Goal: Task Accomplishment & Management: Use online tool/utility

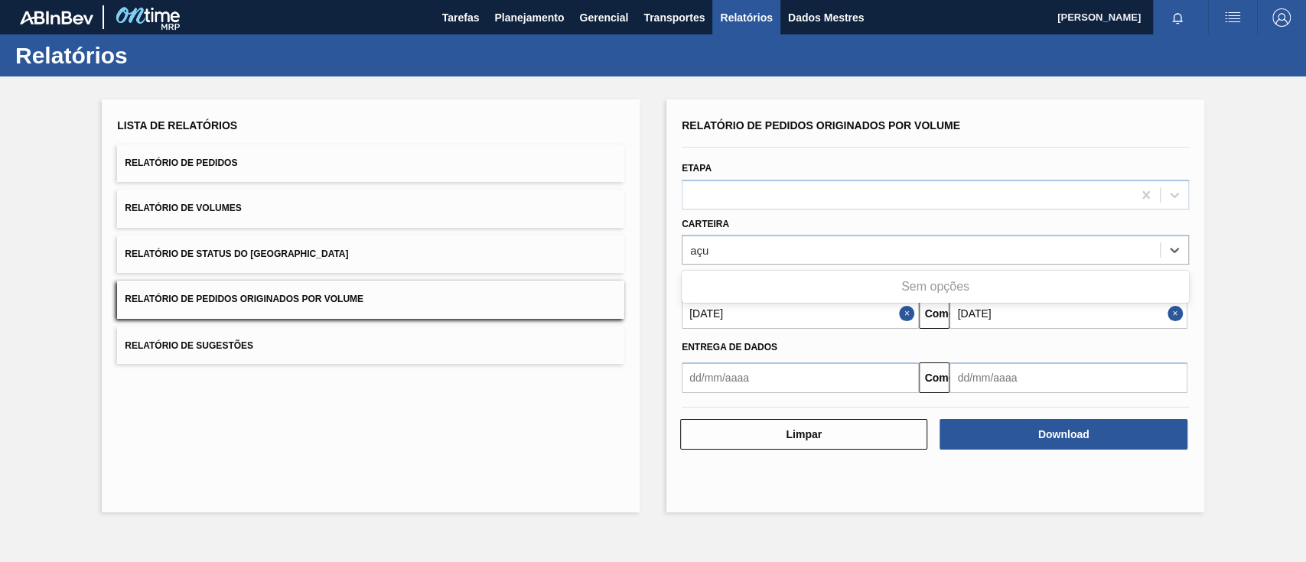
type input "aç"
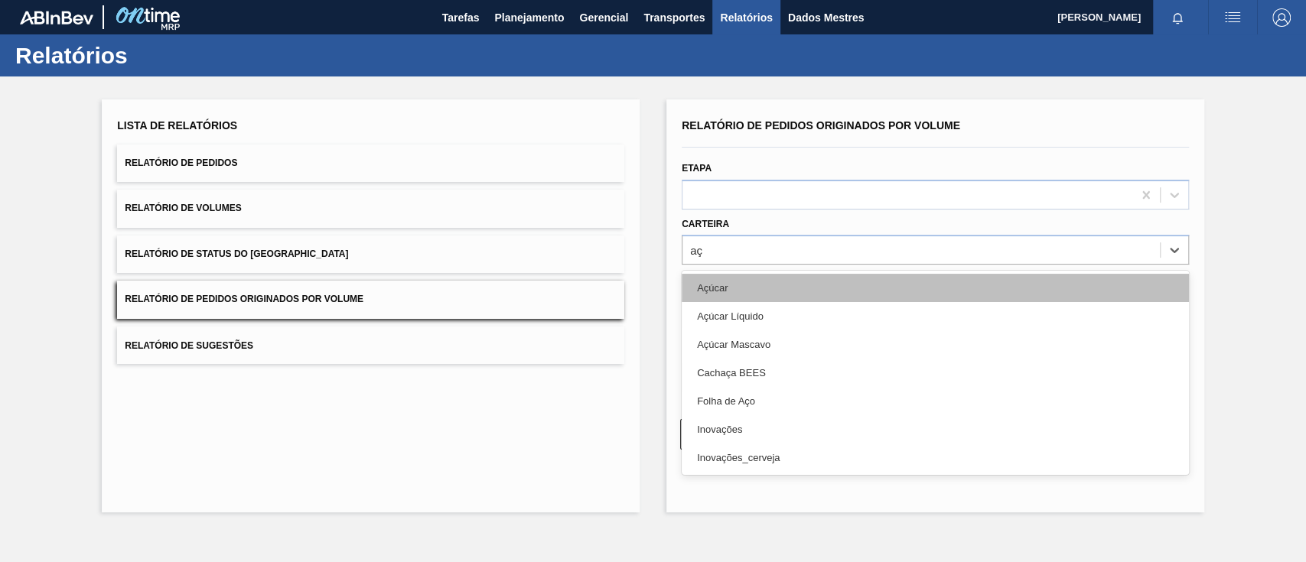
click at [753, 294] on div "Açúcar" at bounding box center [935, 288] width 507 height 28
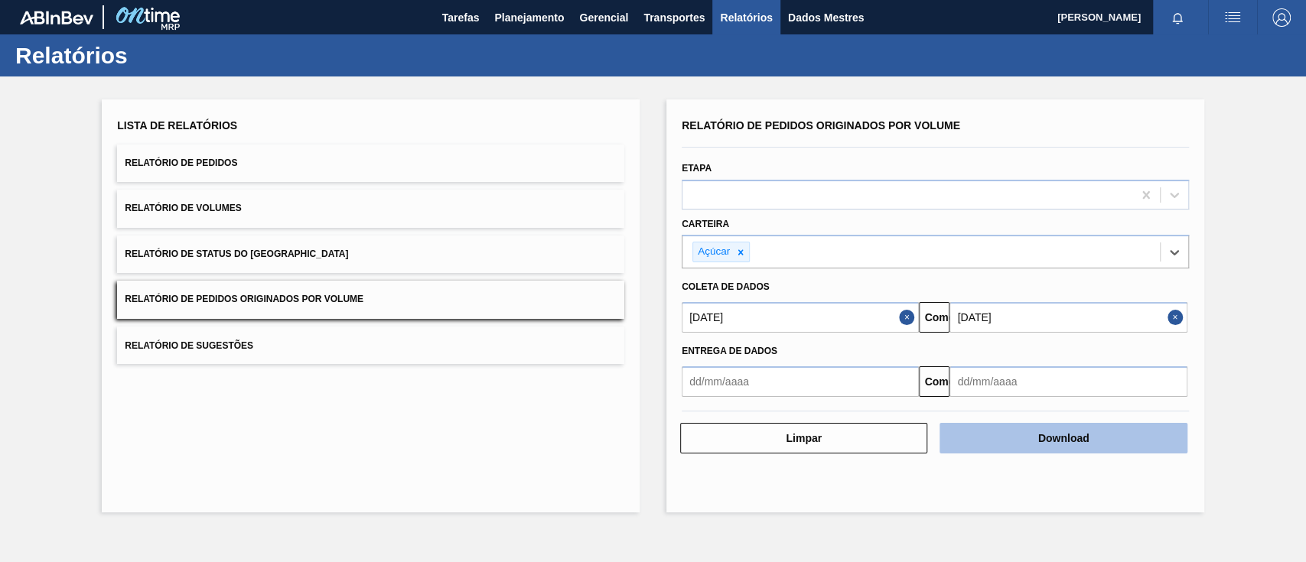
click at [1015, 451] on button "Download" at bounding box center [1063, 438] width 247 height 31
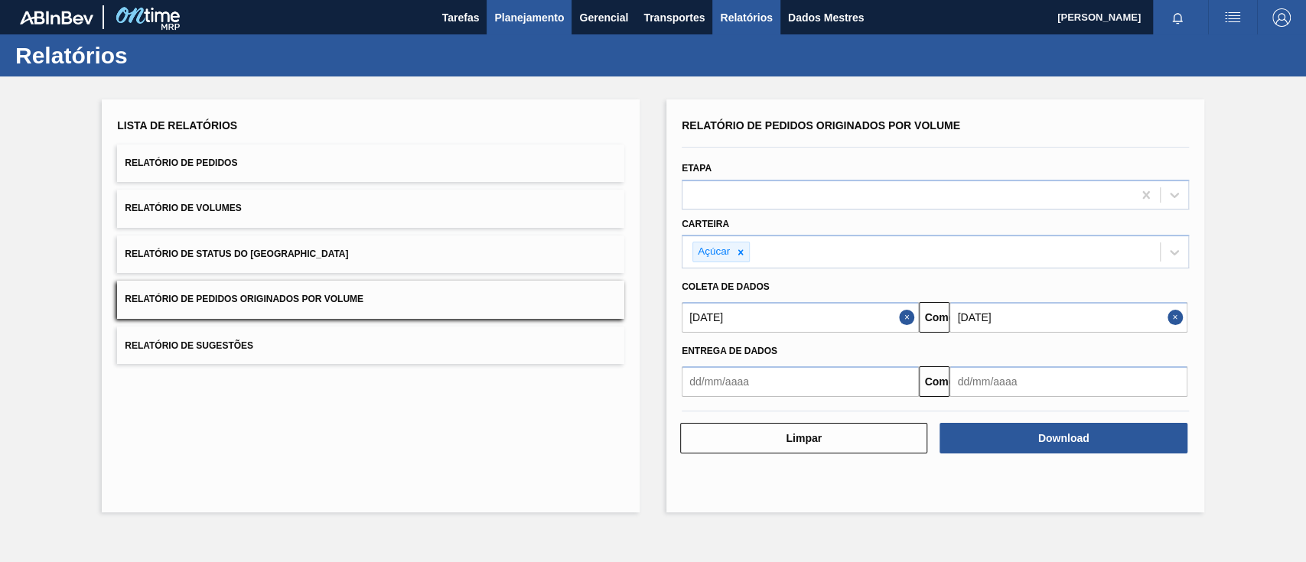
click at [543, 18] on font "Planejamento" at bounding box center [529, 17] width 70 height 12
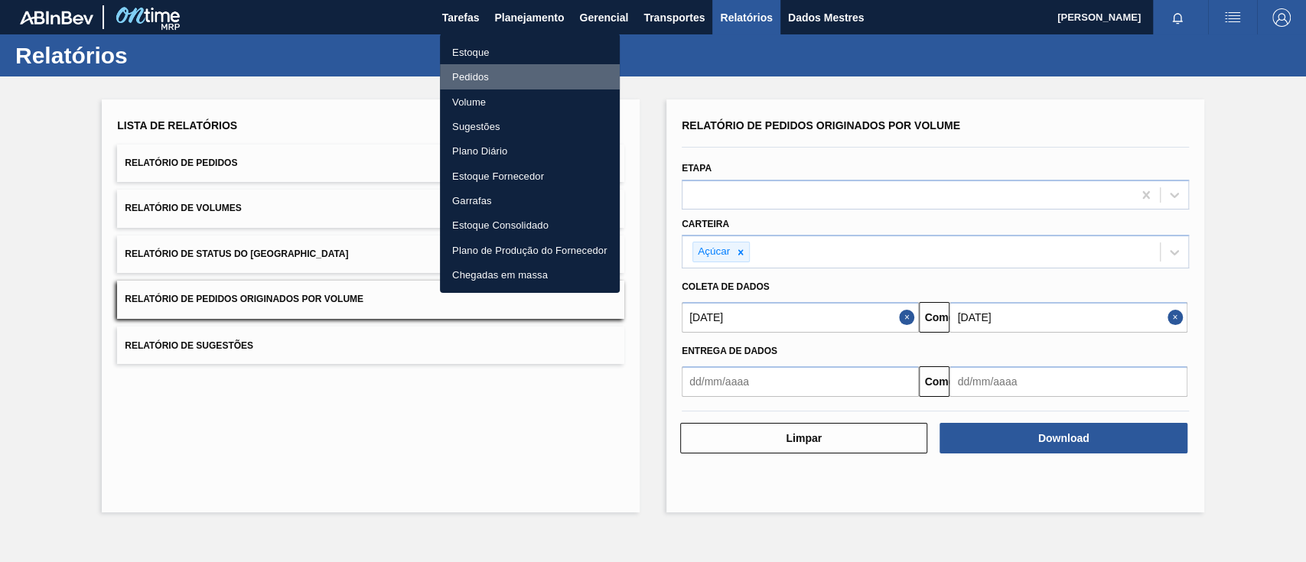
click at [484, 76] on font "Pedidos" at bounding box center [470, 76] width 37 height 11
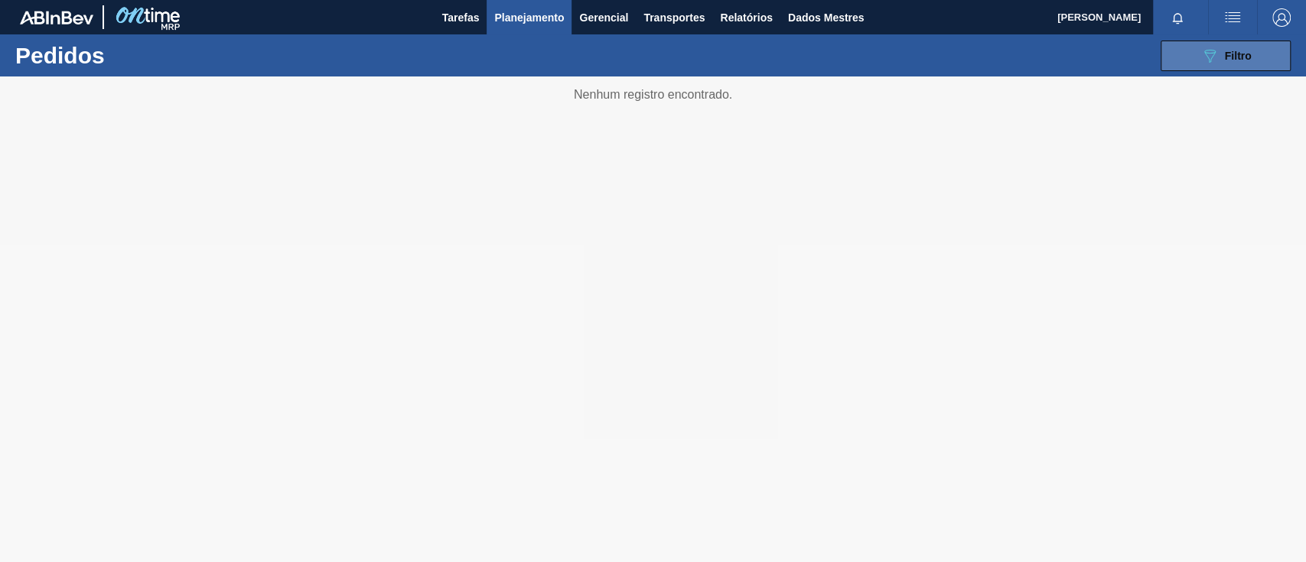
click at [1215, 56] on icon "089F7B8B-B2A5-4AFE-B5C0-19BA573D28AC" at bounding box center [1210, 56] width 18 height 18
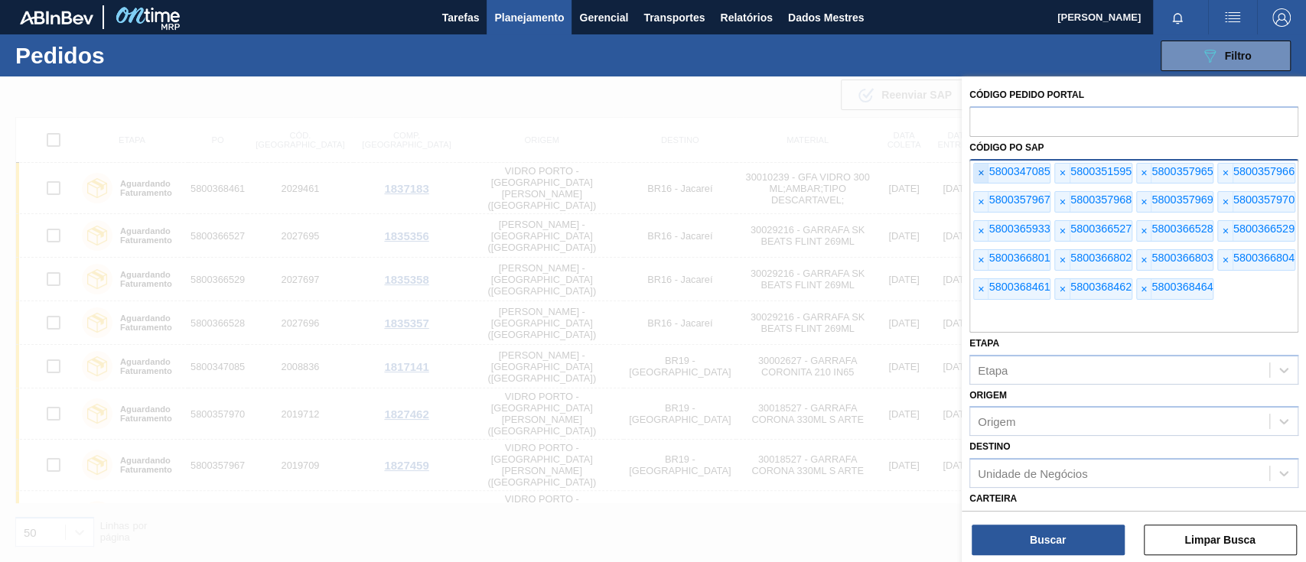
click at [982, 174] on font "×" at bounding box center [981, 173] width 6 height 12
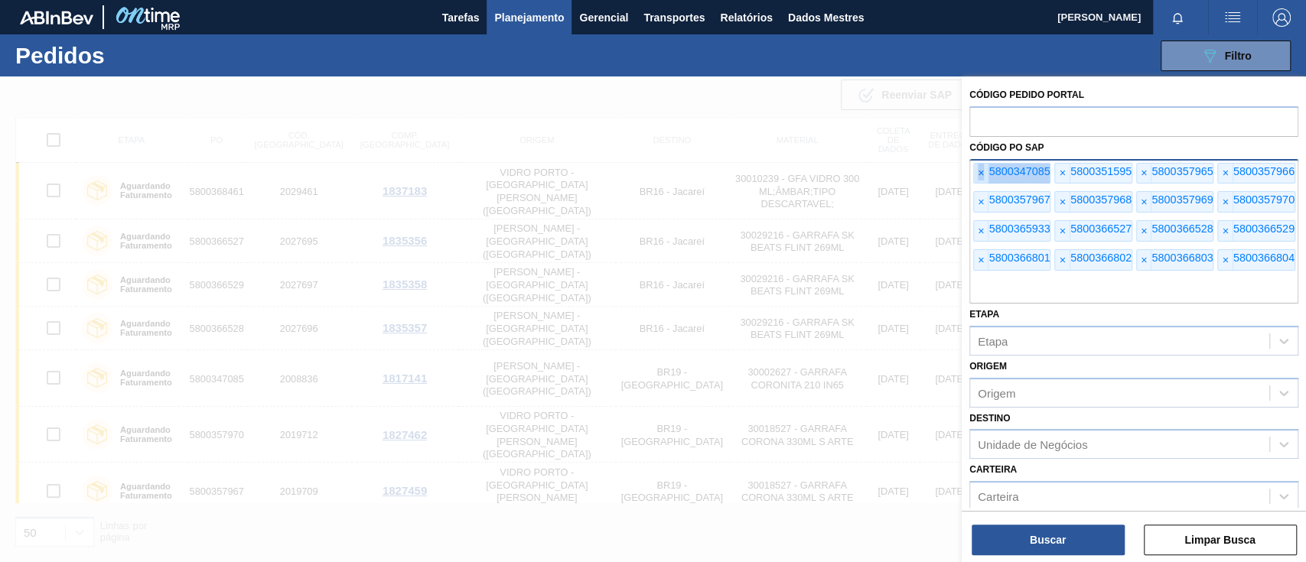
click at [982, 174] on font "×" at bounding box center [981, 173] width 6 height 12
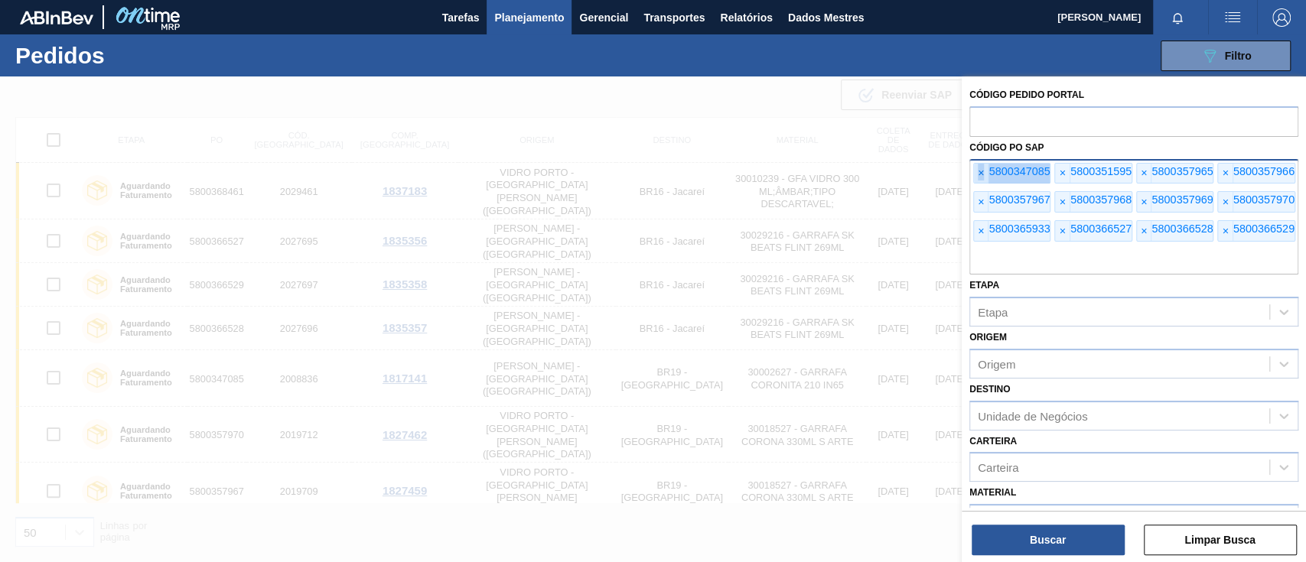
click at [982, 174] on font "×" at bounding box center [981, 173] width 6 height 12
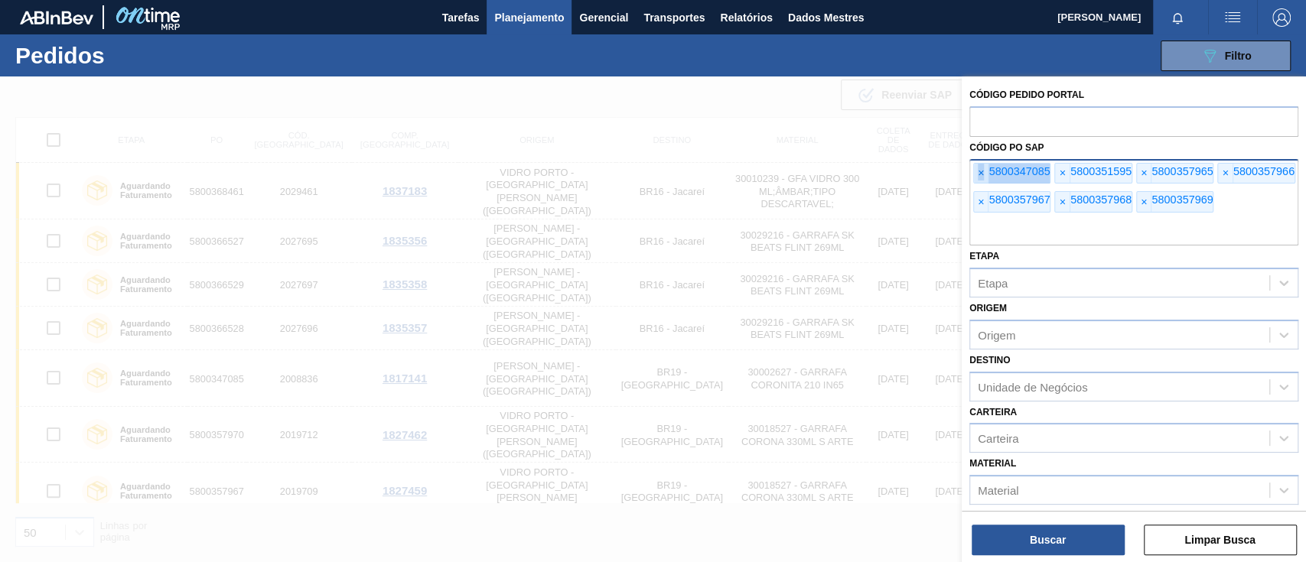
click at [982, 174] on font "×" at bounding box center [981, 173] width 6 height 12
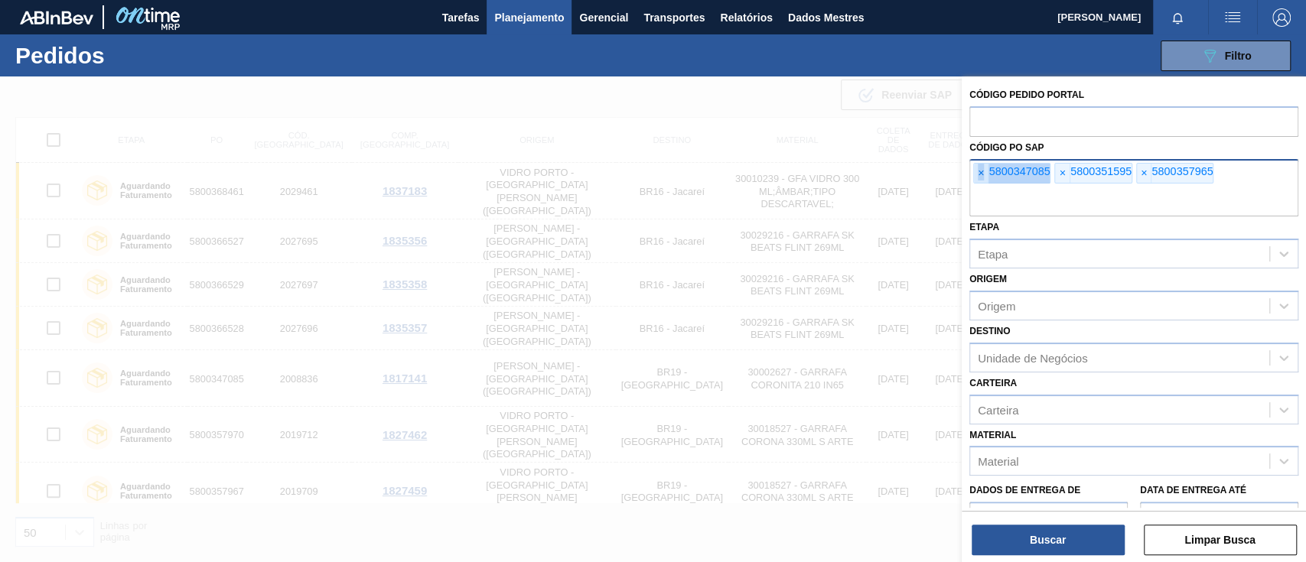
click at [982, 174] on font "×" at bounding box center [981, 173] width 6 height 12
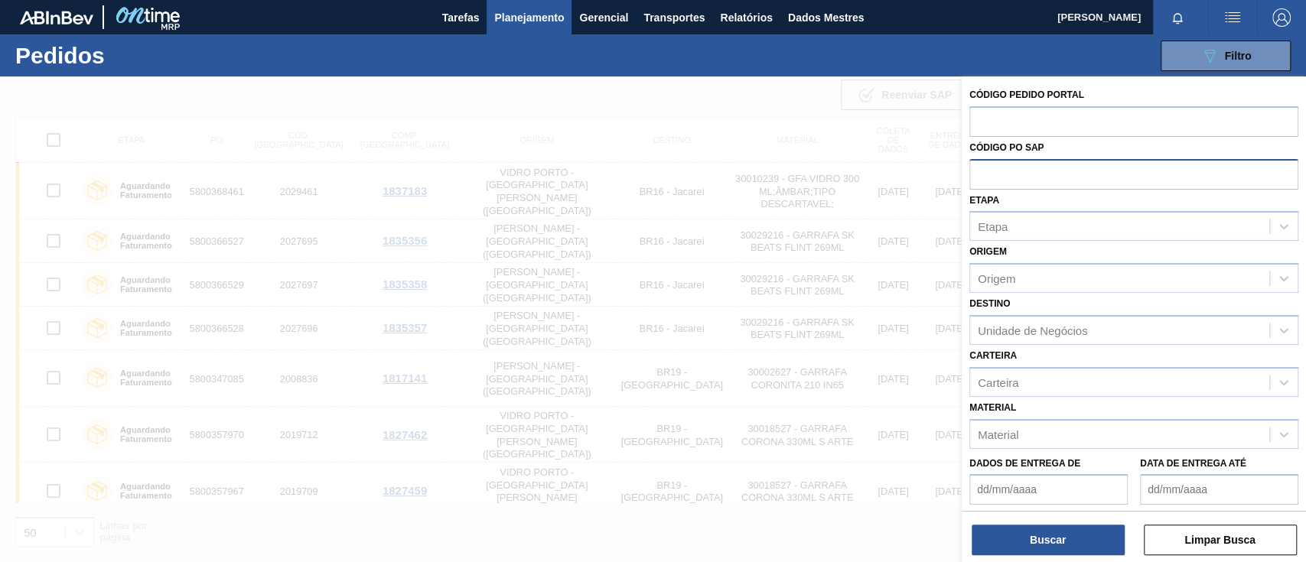
click at [982, 174] on input "text" at bounding box center [1133, 173] width 329 height 29
paste input "5800368466"
type input "5800368466"
click at [1047, 526] on button "Buscar" at bounding box center [1048, 540] width 153 height 31
